Goal: Task Accomplishment & Management: Complete application form

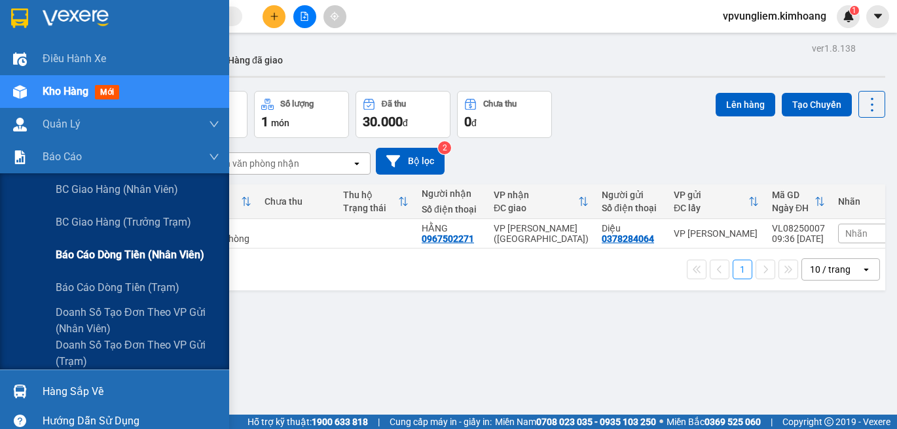
click at [152, 251] on span "Báo cáo dòng tiền (nhân viên)" at bounding box center [130, 255] width 149 height 16
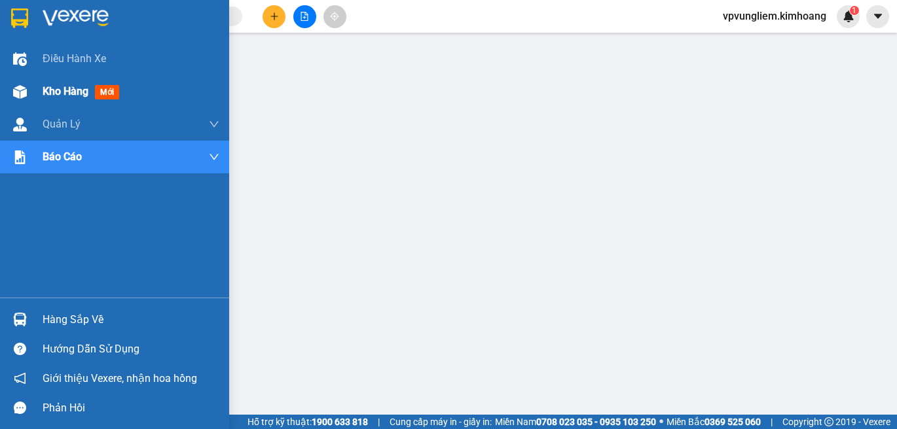
click at [77, 86] on span "Kho hàng" at bounding box center [66, 91] width 46 height 12
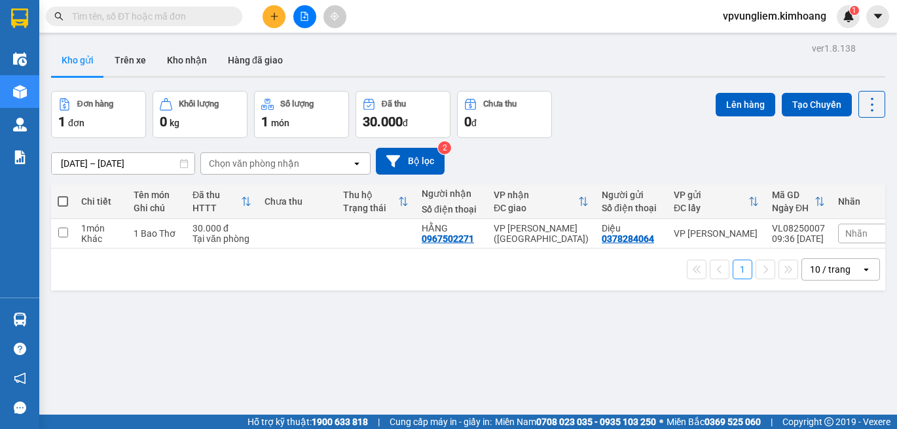
click at [134, 18] on input "text" at bounding box center [149, 16] width 154 height 14
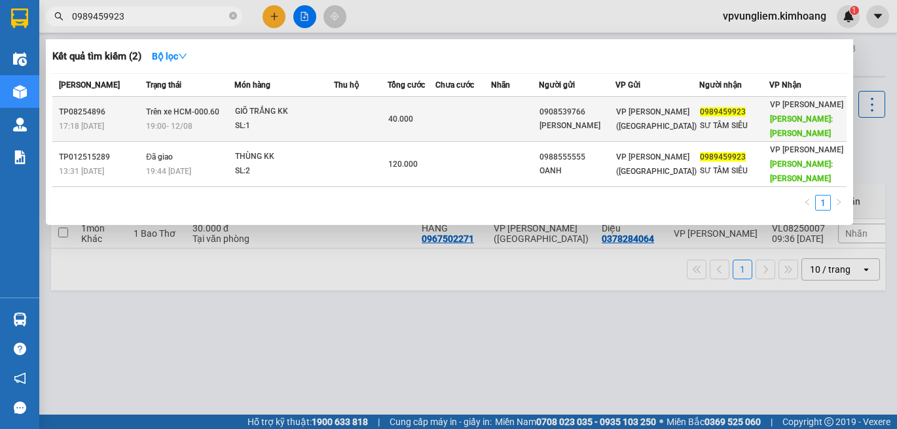
type input "0989459923"
click at [535, 121] on td at bounding box center [515, 119] width 48 height 45
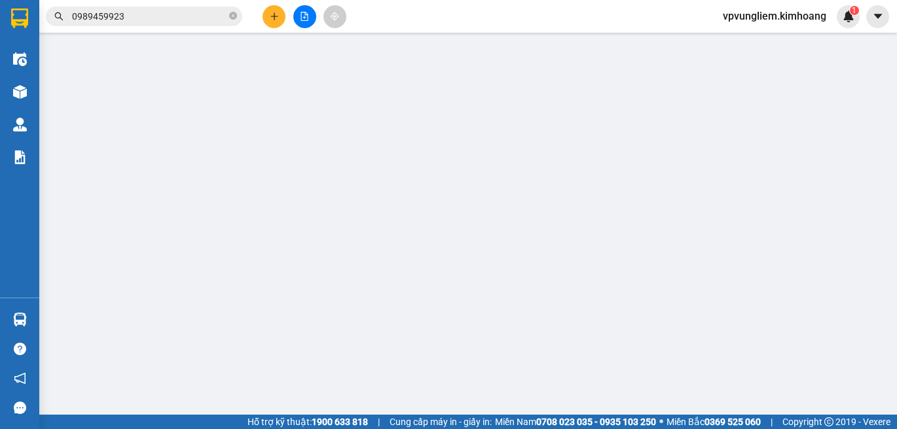
type input "0908539766"
type input "[PERSON_NAME]"
type input "0989459923"
type input "SƯ TÂM SIÊU"
type input "[PERSON_NAME]"
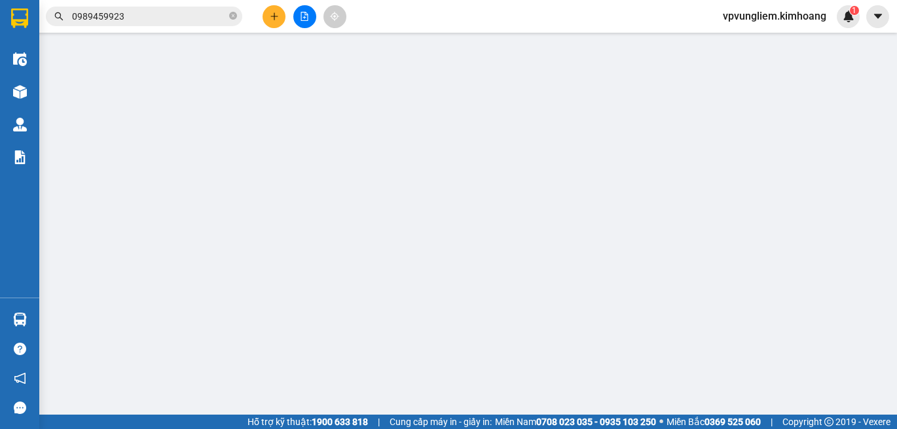
type input "40.000"
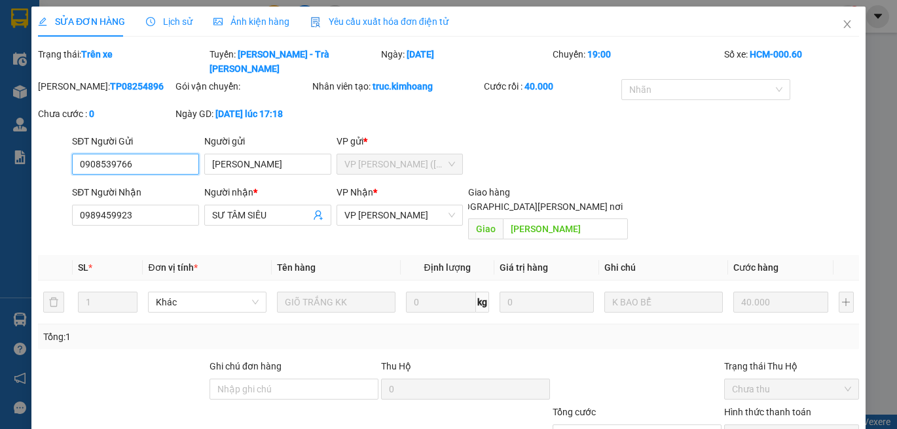
scroll to position [75, 0]
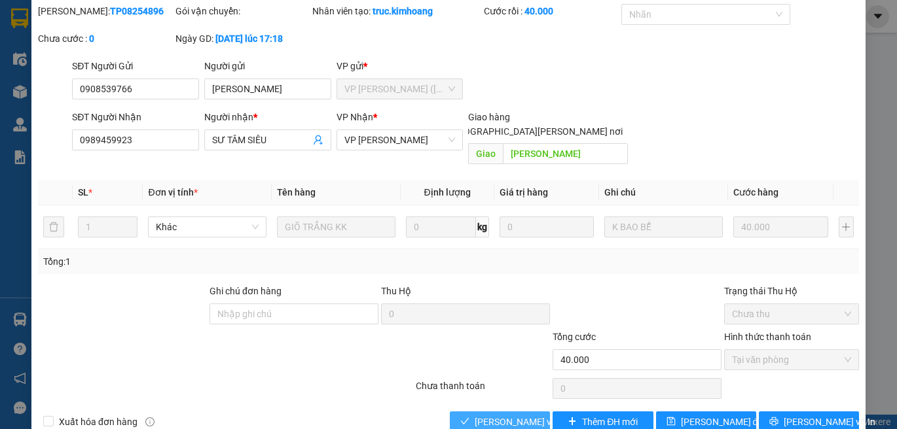
click at [497, 415] on span "[PERSON_NAME] và [PERSON_NAME] hàng" at bounding box center [562, 422] width 177 height 14
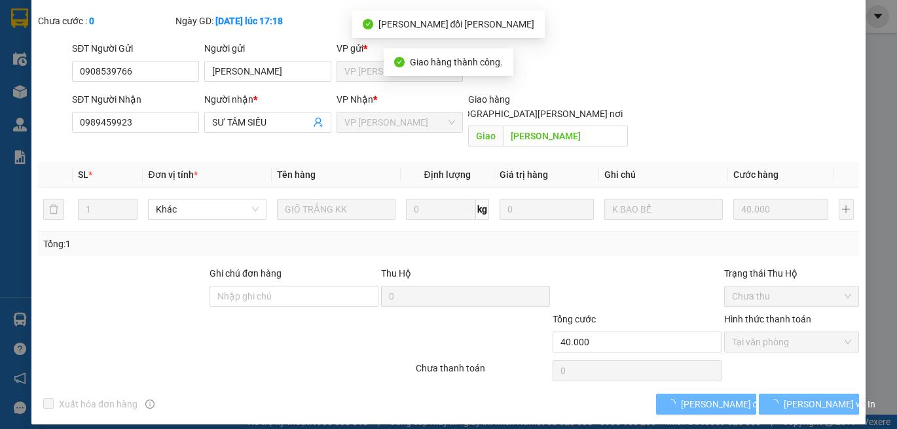
scroll to position [58, 0]
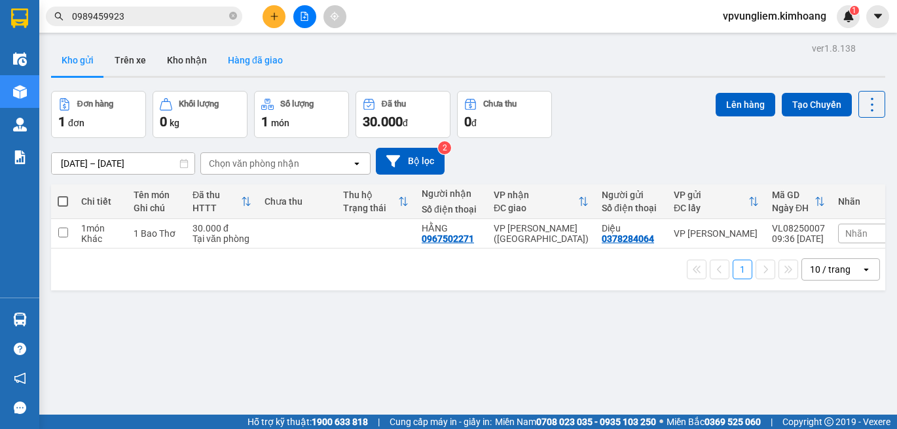
click at [259, 69] on button "Hàng đã giao" at bounding box center [255, 59] width 76 height 31
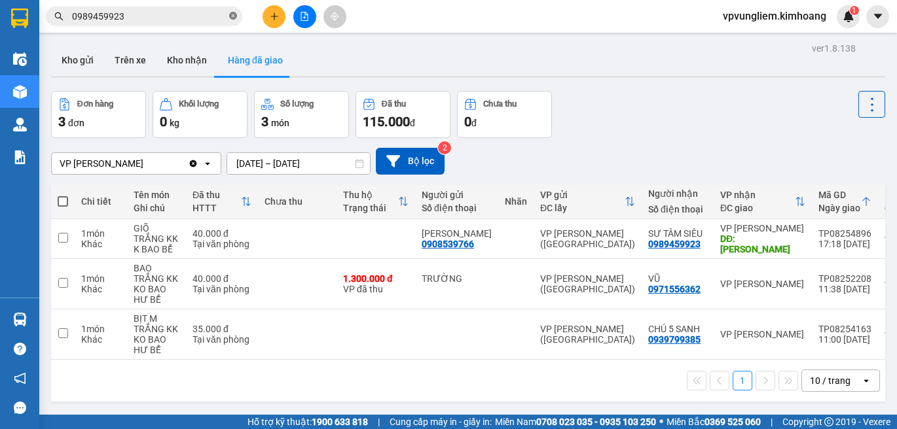
click at [234, 22] on span at bounding box center [233, 16] width 8 height 12
click at [90, 52] on button "Kho gửi" at bounding box center [77, 59] width 53 height 31
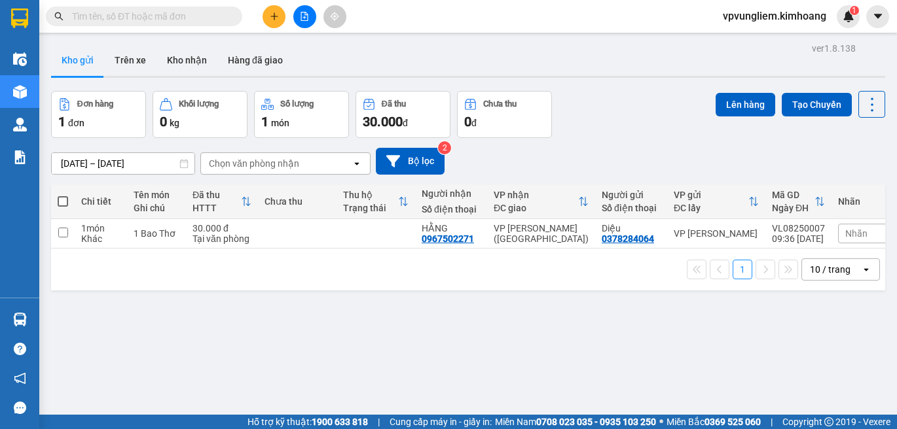
click at [107, 12] on input "text" at bounding box center [149, 16] width 154 height 14
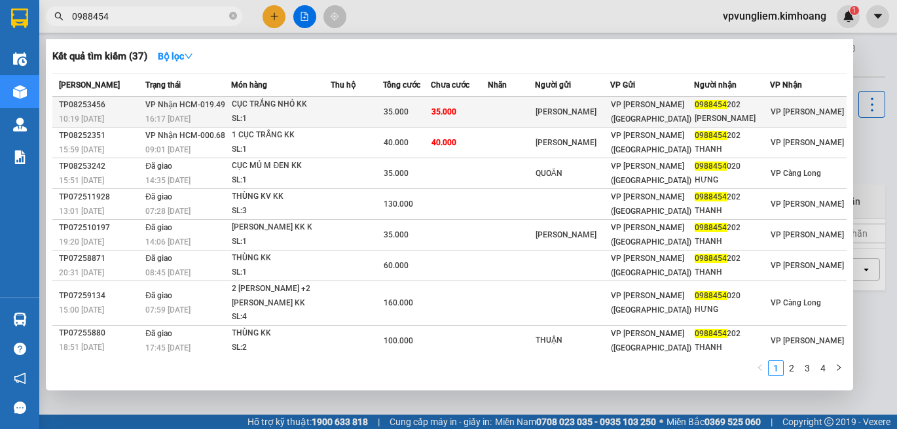
type input "0988454"
click at [515, 121] on td at bounding box center [511, 112] width 46 height 31
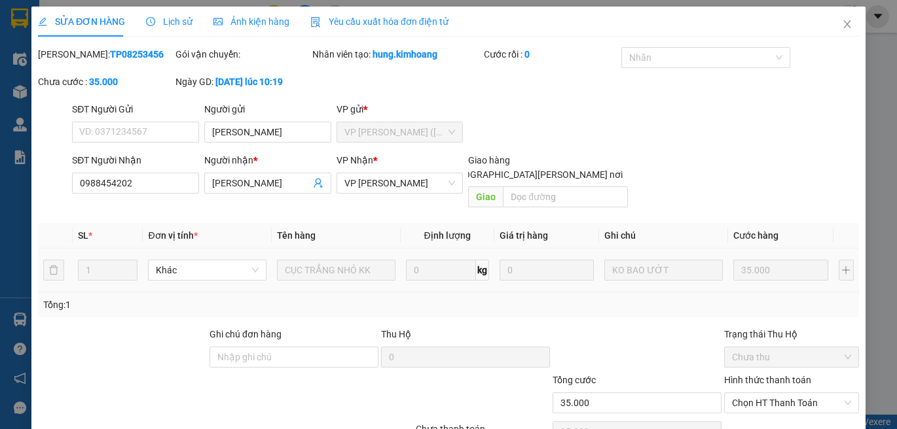
type input "[PERSON_NAME]"
type input "0988454202"
type input "[PERSON_NAME]"
type input "35.000"
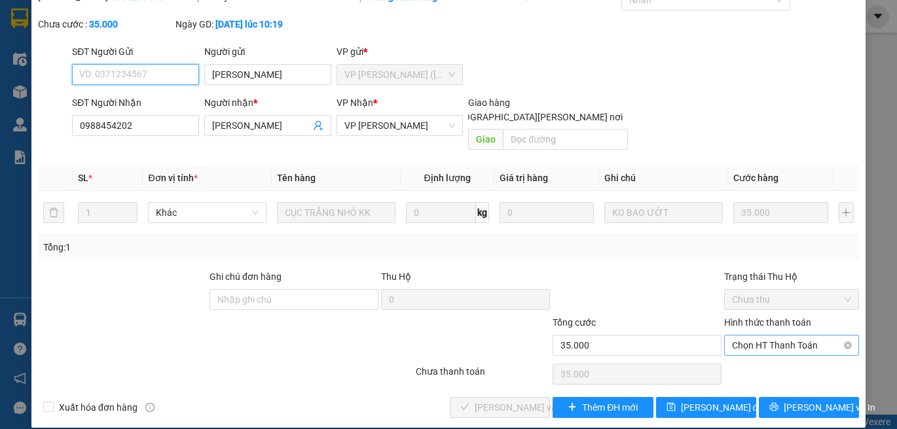
click at [846, 335] on div "Chọn HT Thanh Toán" at bounding box center [791, 345] width 135 height 21
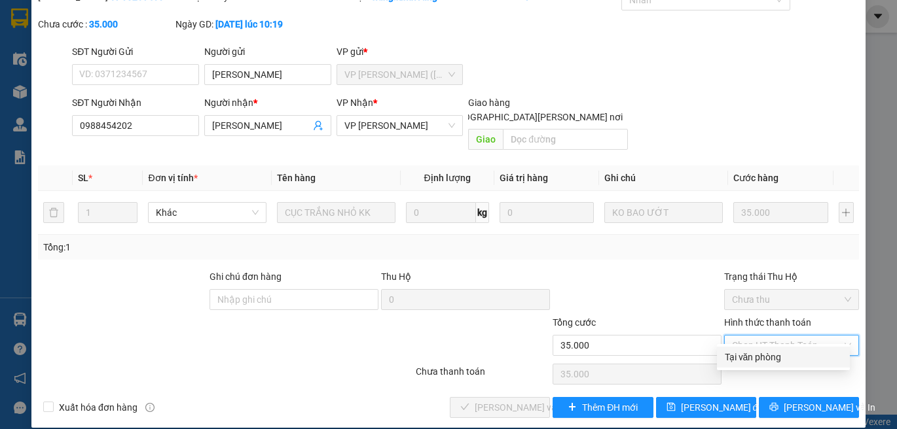
click at [814, 354] on div "Tại văn phòng" at bounding box center [782, 357] width 117 height 14
type input "0"
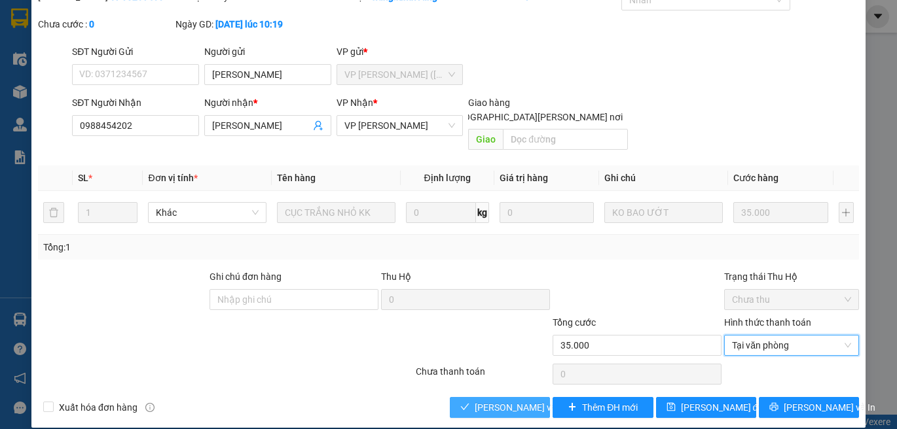
click at [534, 397] on button "[PERSON_NAME] và [PERSON_NAME] hàng" at bounding box center [500, 407] width 100 height 21
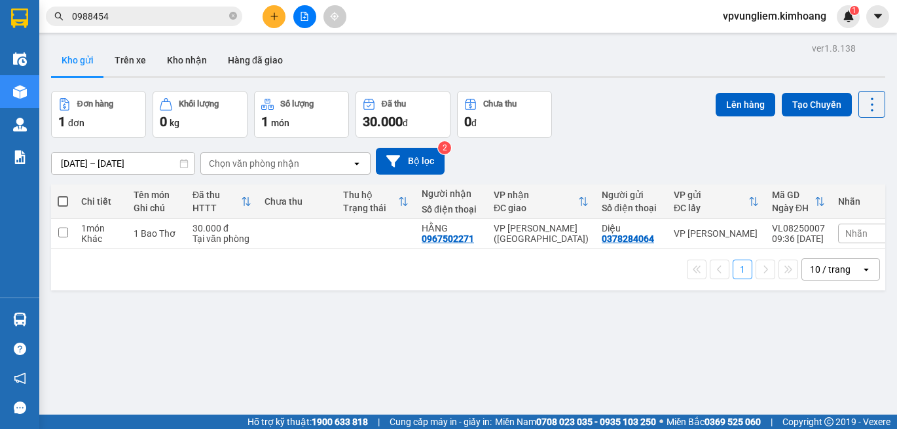
click at [211, 18] on input "0988454" at bounding box center [149, 16] width 154 height 14
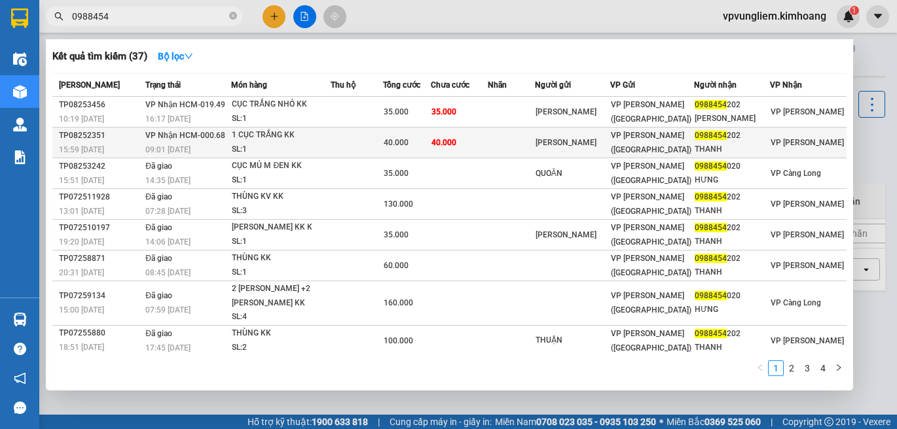
click at [534, 135] on td at bounding box center [511, 143] width 46 height 31
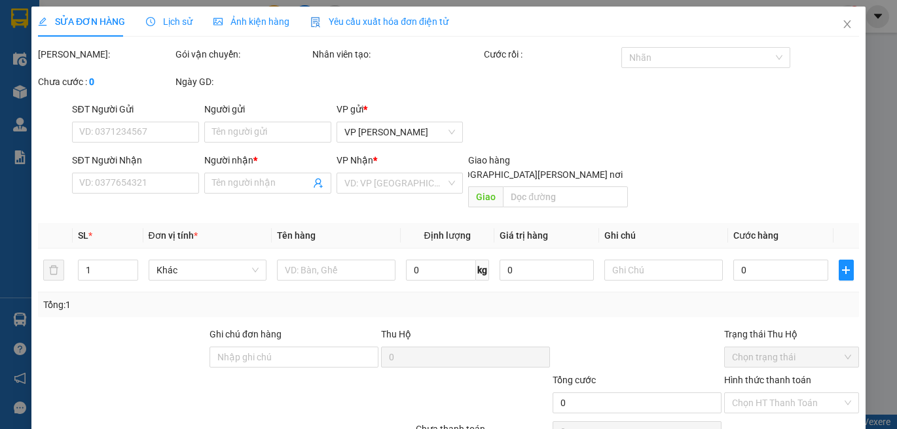
type input "[PERSON_NAME]"
type input "0988454202"
type input "THANH"
type input "40.000"
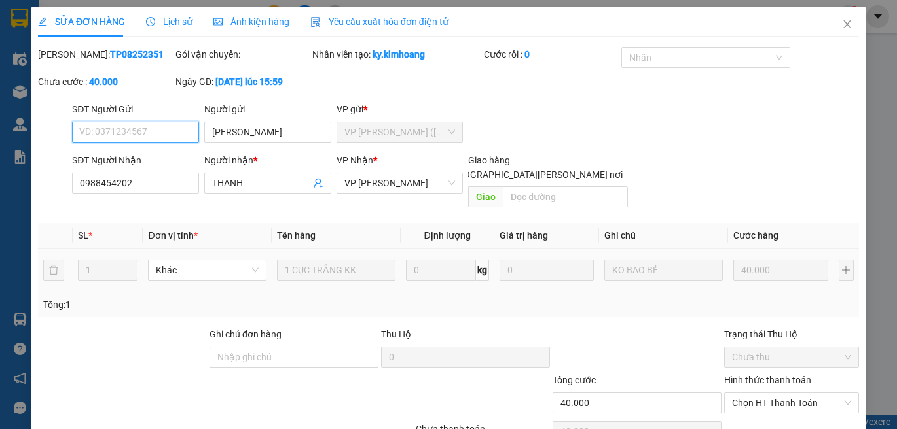
scroll to position [58, 0]
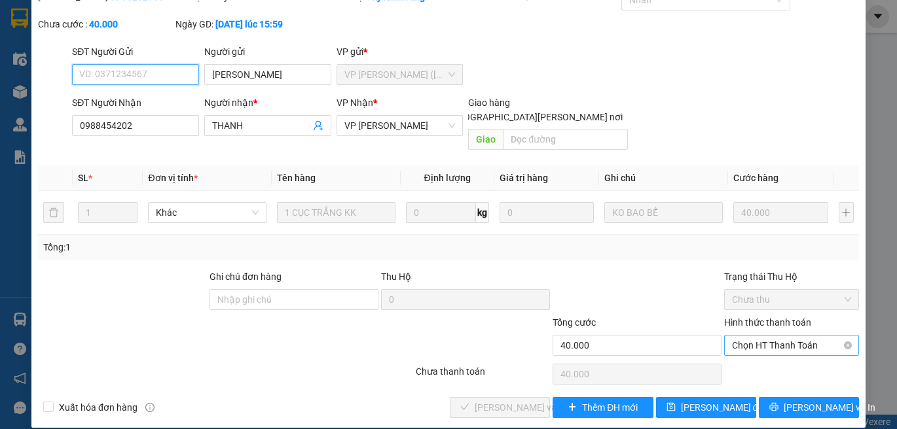
click at [787, 336] on span "Chọn HT Thanh Toán" at bounding box center [791, 346] width 119 height 20
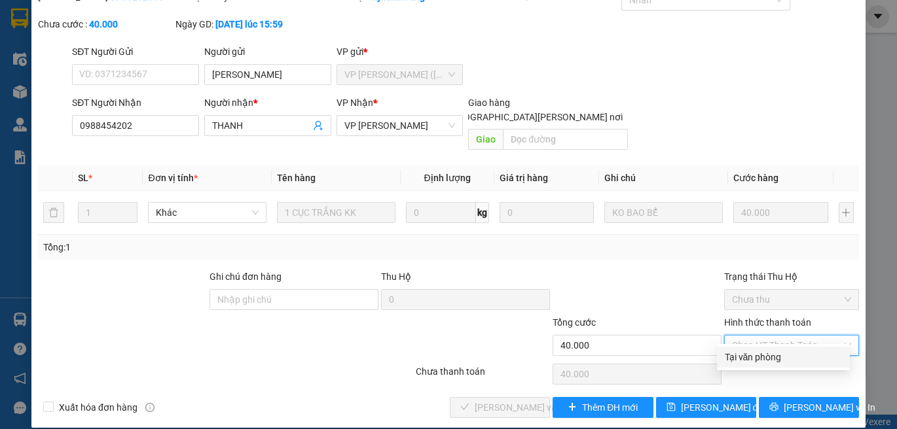
click at [824, 361] on div "Tại văn phòng" at bounding box center [782, 357] width 117 height 14
type input "0"
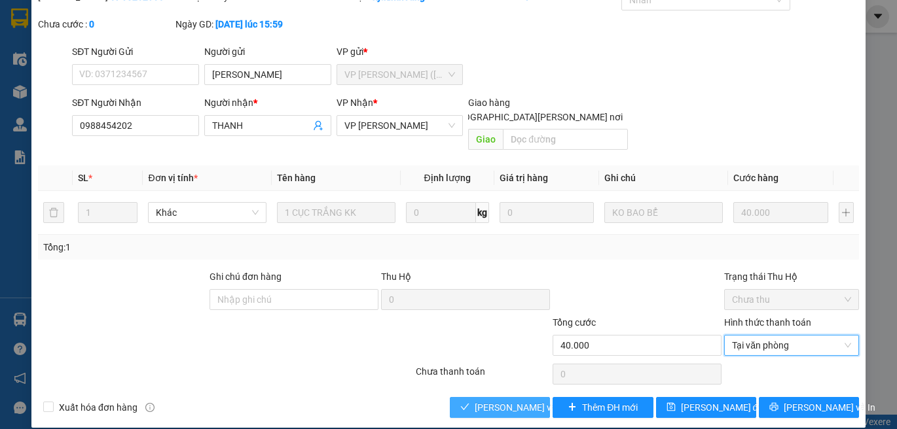
click at [525, 397] on button "[PERSON_NAME] và [PERSON_NAME] hàng" at bounding box center [500, 407] width 100 height 21
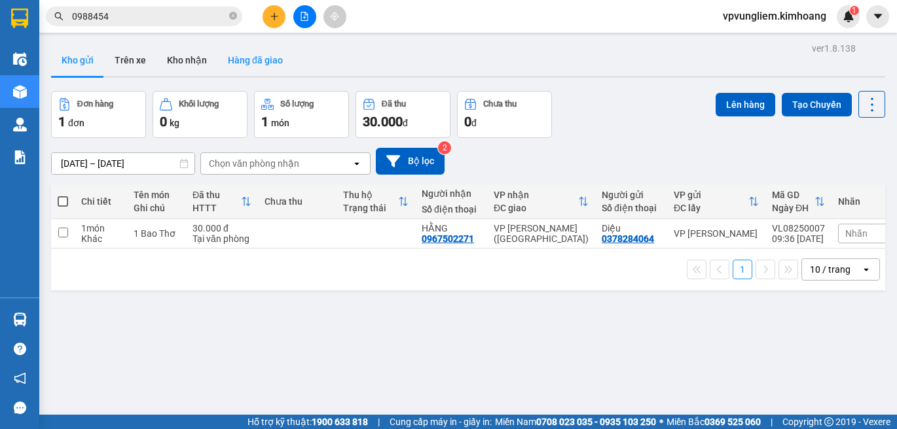
click at [225, 56] on button "Hàng đã giao" at bounding box center [255, 59] width 76 height 31
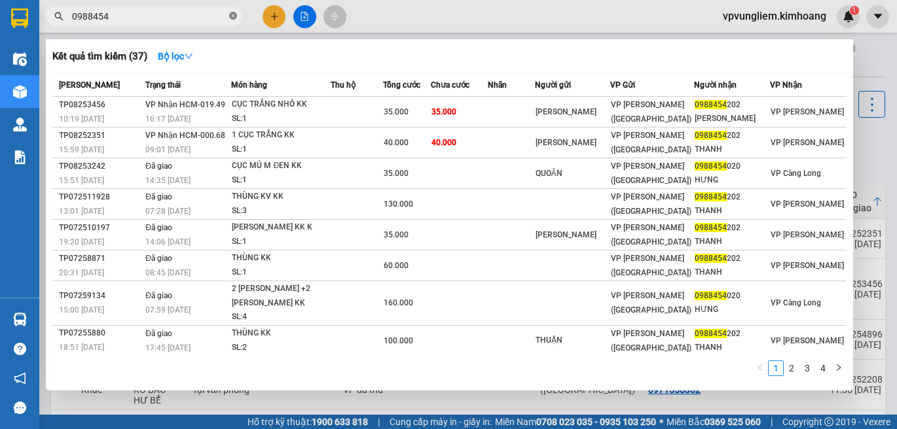
click at [232, 16] on icon "close-circle" at bounding box center [233, 16] width 8 height 8
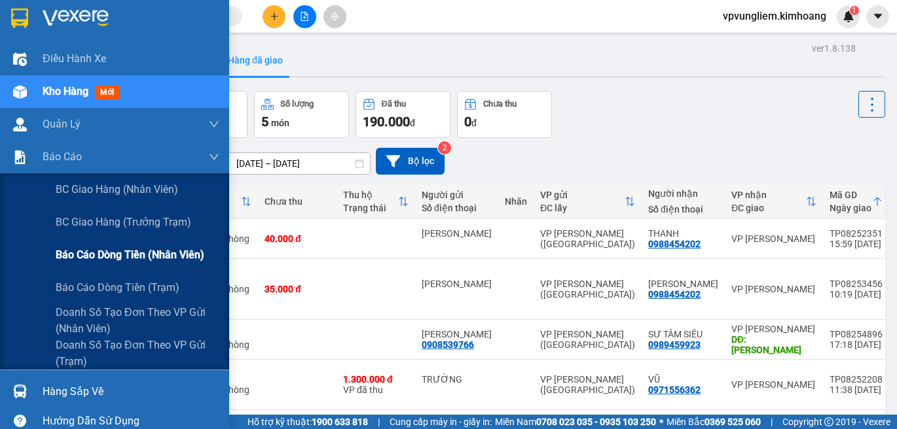
click at [141, 257] on span "Báo cáo dòng tiền (nhân viên)" at bounding box center [130, 255] width 149 height 16
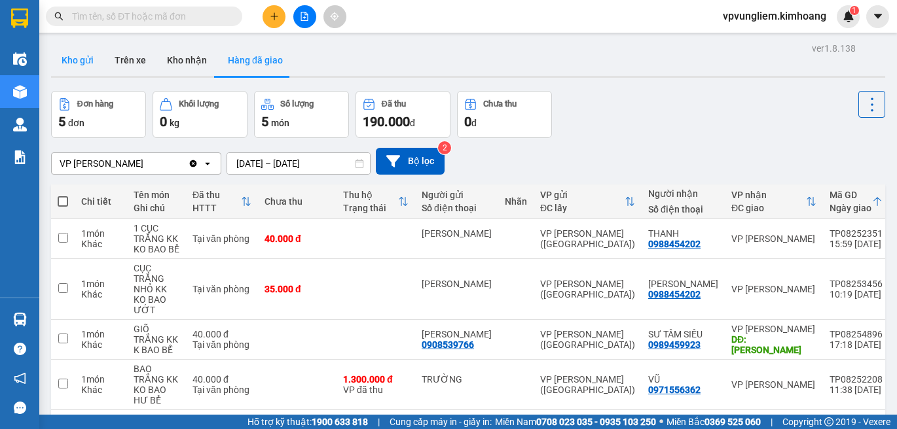
click at [88, 62] on button "Kho gửi" at bounding box center [77, 59] width 53 height 31
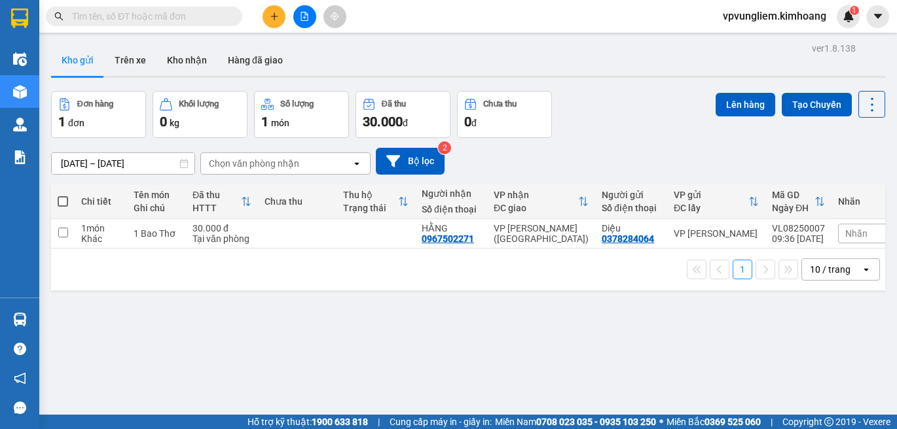
click at [65, 200] on span at bounding box center [63, 201] width 10 height 10
click at [63, 195] on input "checkbox" at bounding box center [63, 195] width 0 height 0
checkbox input "true"
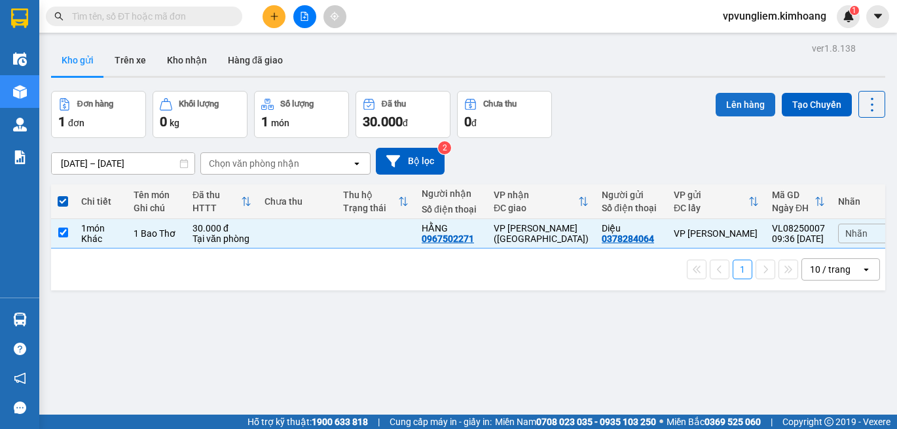
click at [741, 100] on button "Lên hàng" at bounding box center [745, 105] width 60 height 24
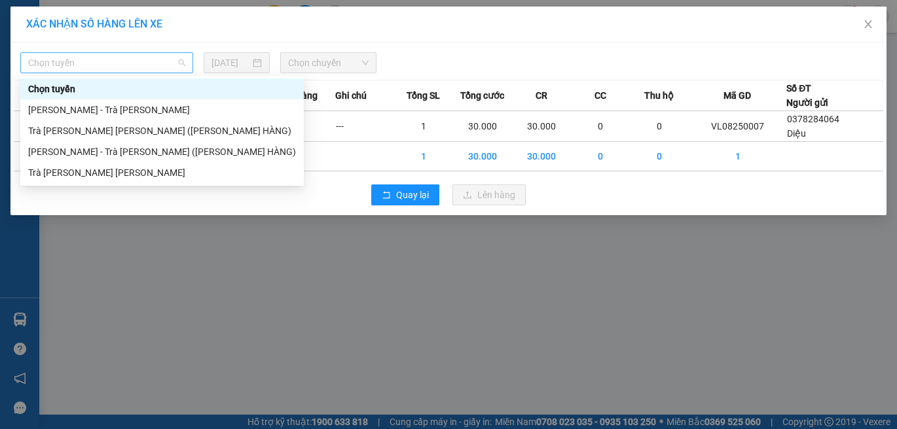
click at [182, 67] on span "Chọn tuyến" at bounding box center [106, 63] width 157 height 20
click at [109, 177] on div "Trà [PERSON_NAME] [PERSON_NAME]" at bounding box center [162, 173] width 268 height 14
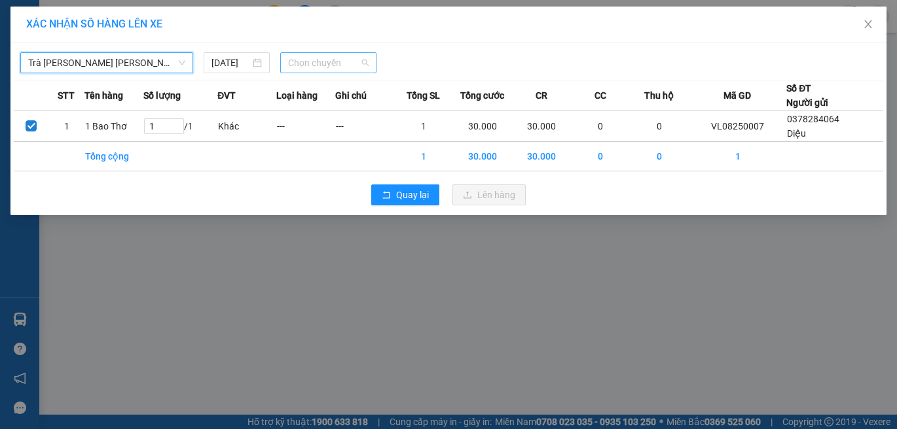
click at [356, 64] on span "Chọn chuyến" at bounding box center [328, 63] width 80 height 20
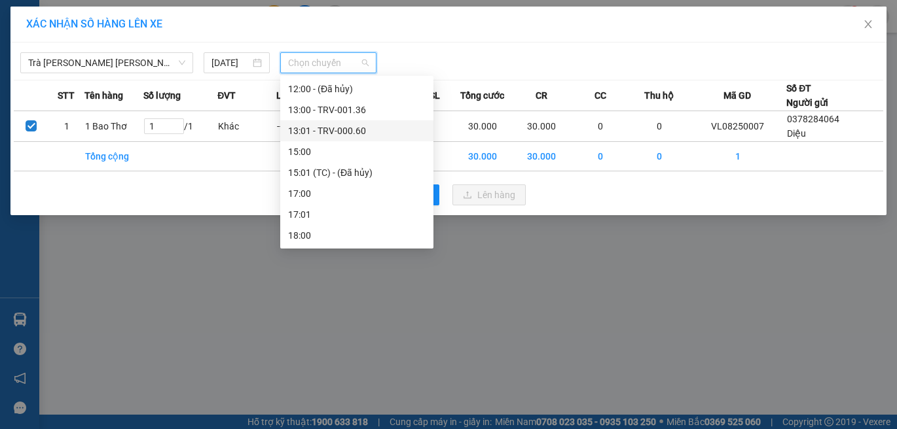
scroll to position [374, 0]
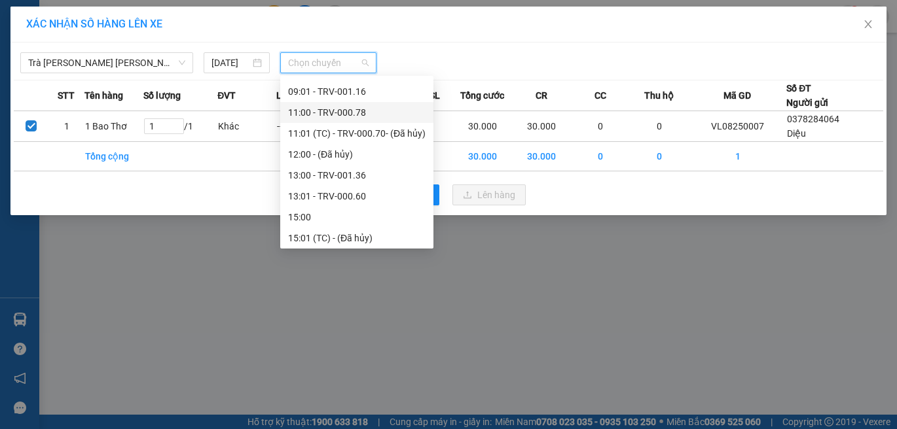
click at [361, 111] on div "11:00 - TRV-000.78" at bounding box center [356, 112] width 137 height 14
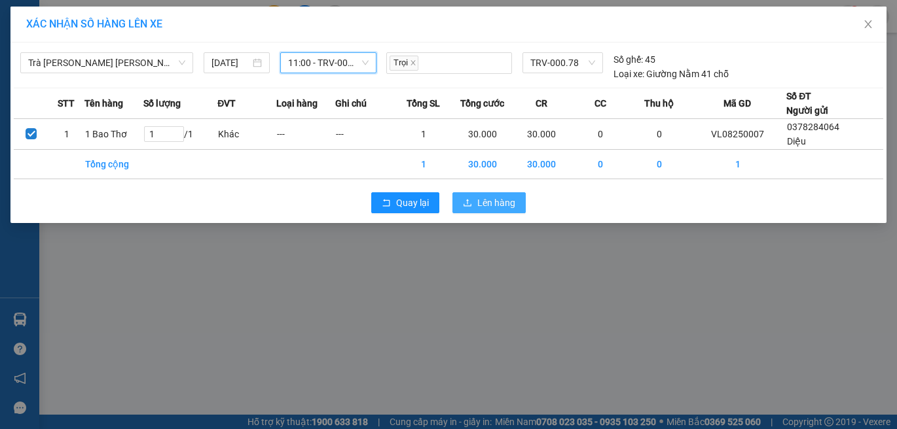
click at [489, 205] on span "Lên hàng" at bounding box center [496, 203] width 38 height 14
